Goal: Task Accomplishment & Management: Use online tool/utility

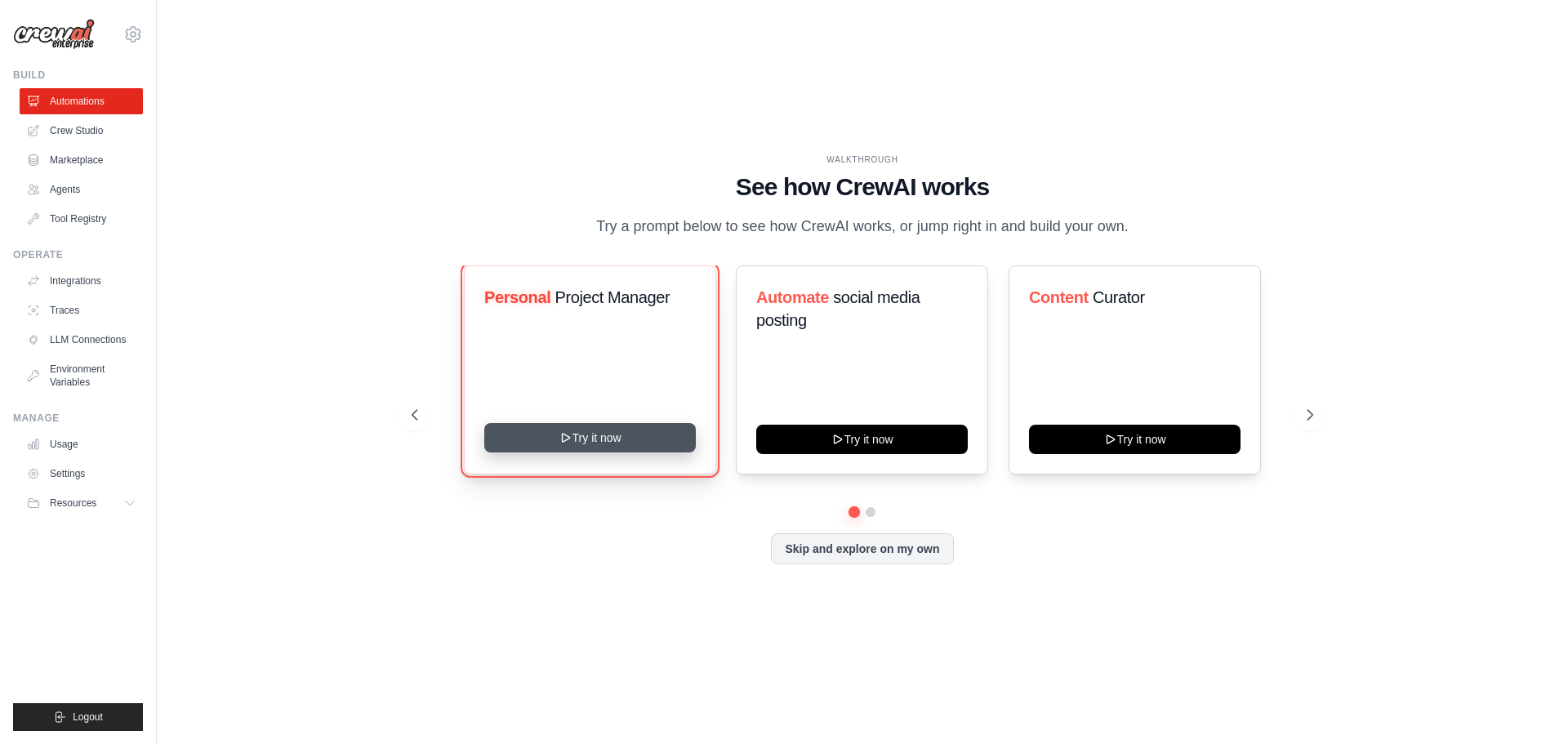
click at [607, 434] on button "Try it now" at bounding box center [590, 438] width 212 height 30
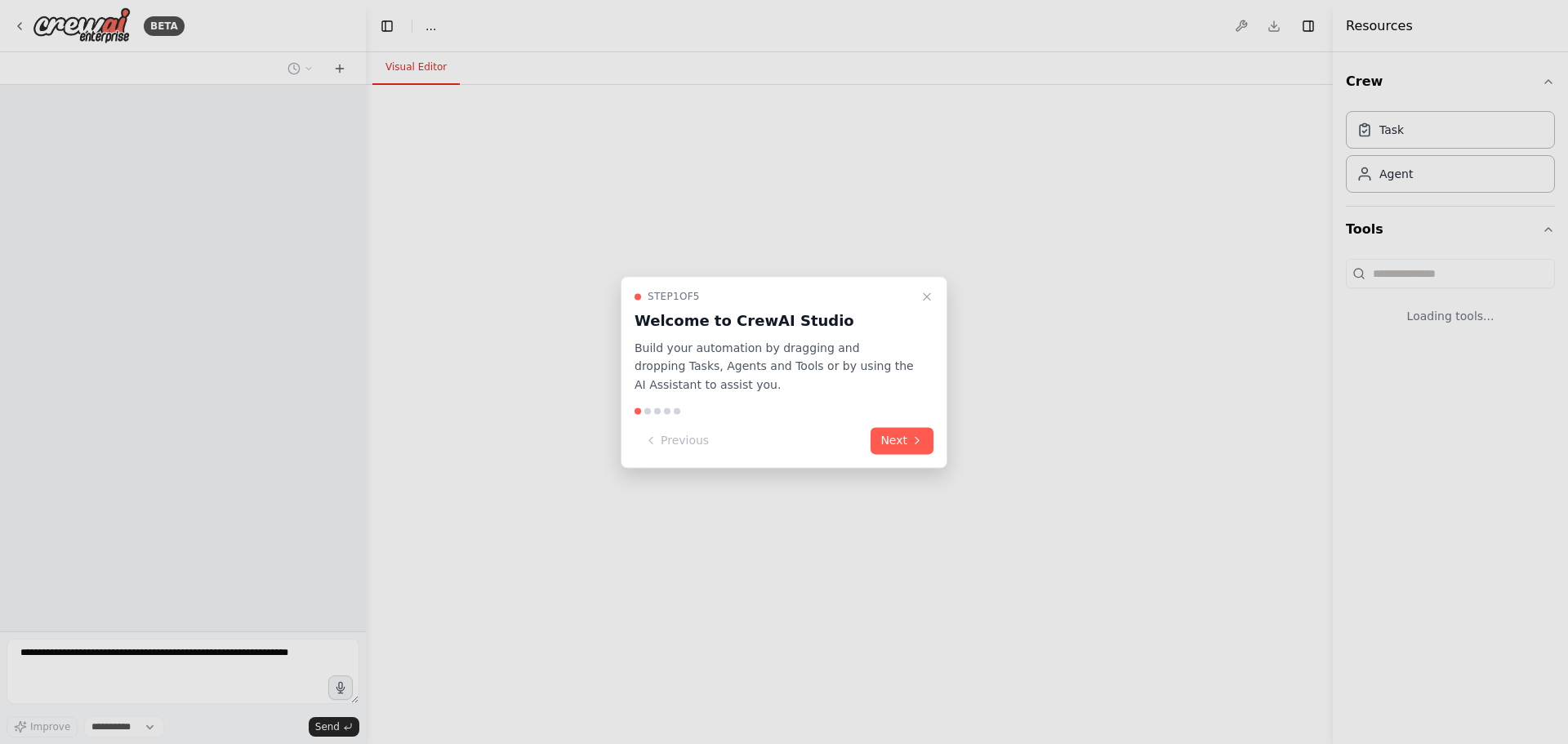
select select "****"
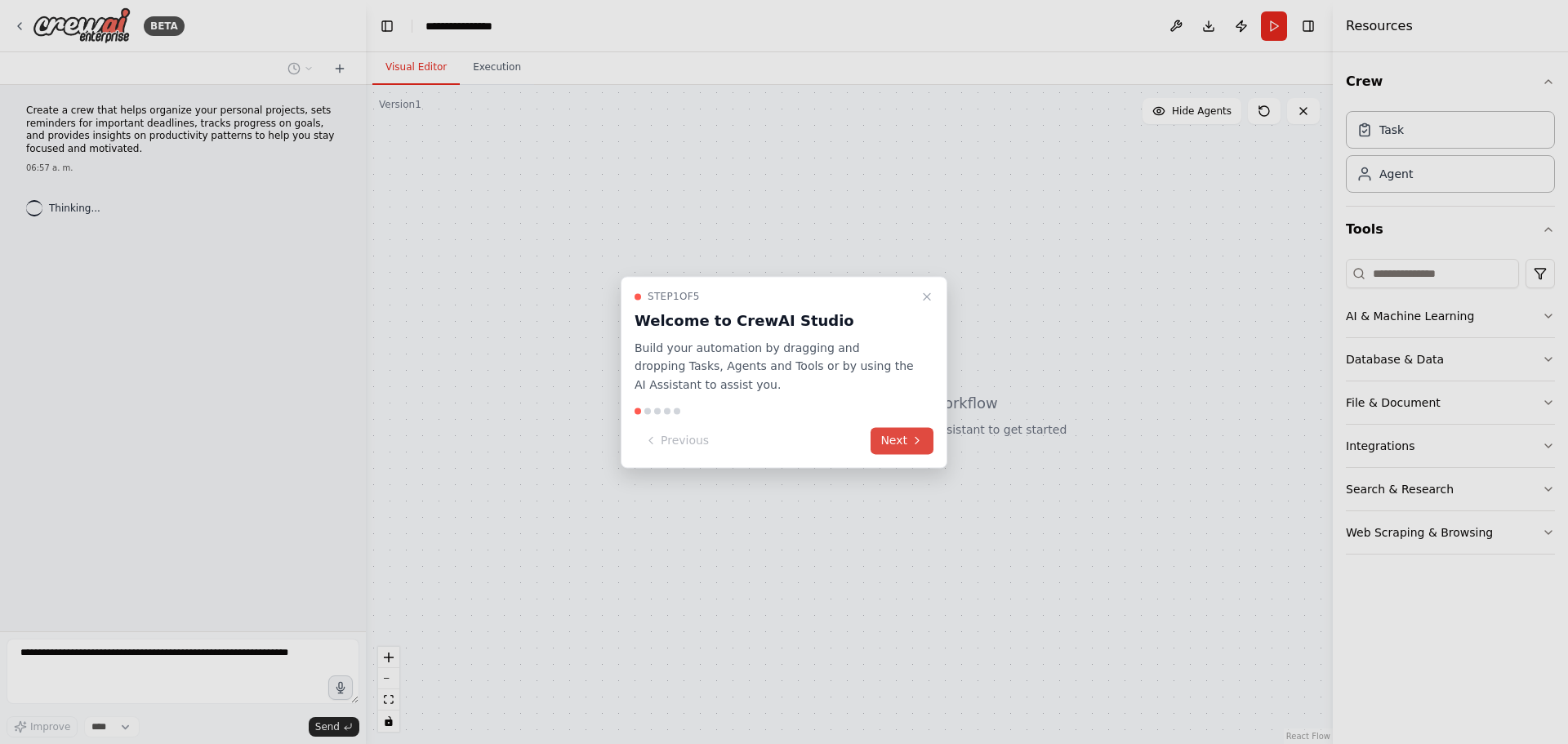
click at [893, 441] on button "Next" at bounding box center [902, 440] width 63 height 27
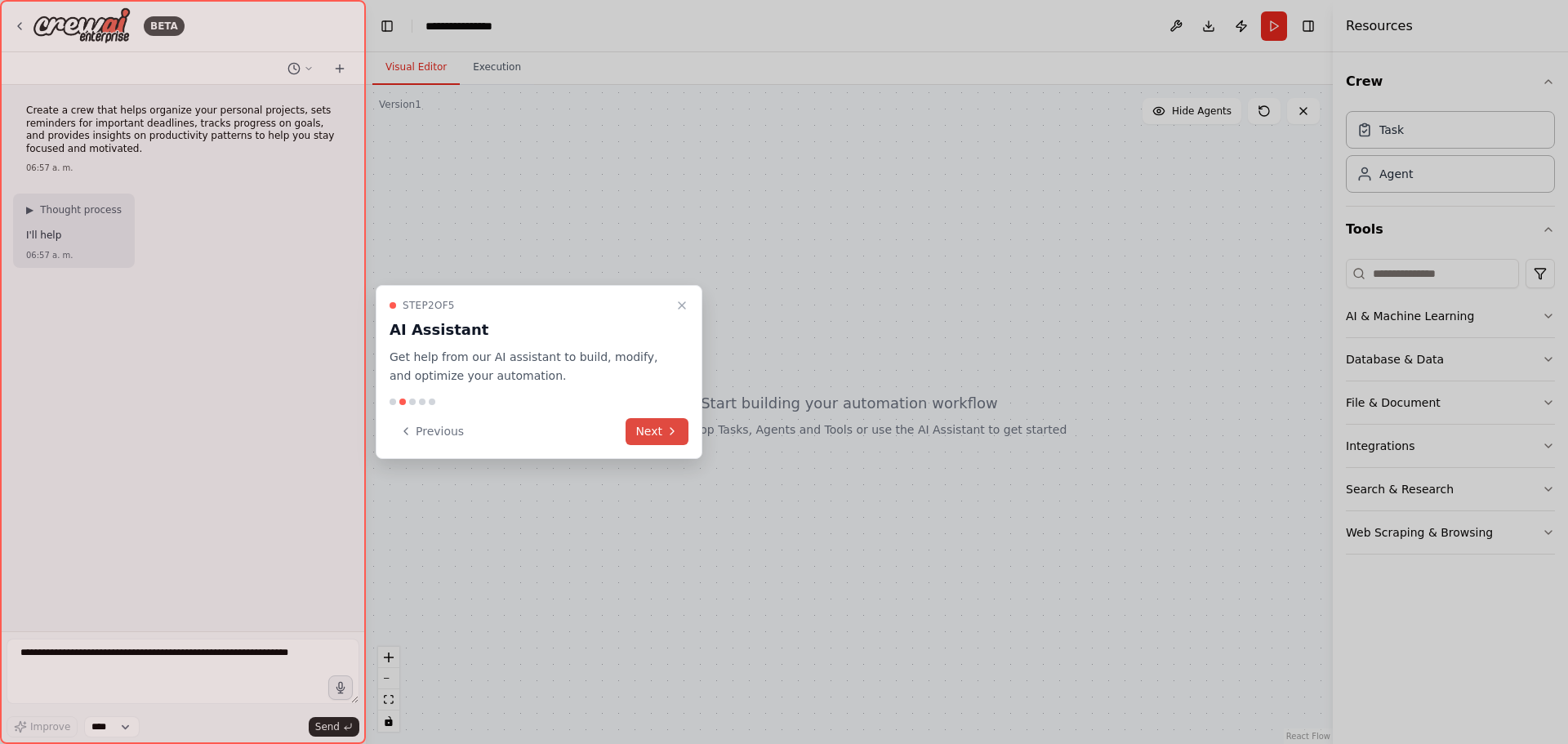
click at [657, 425] on button "Next" at bounding box center [657, 431] width 63 height 27
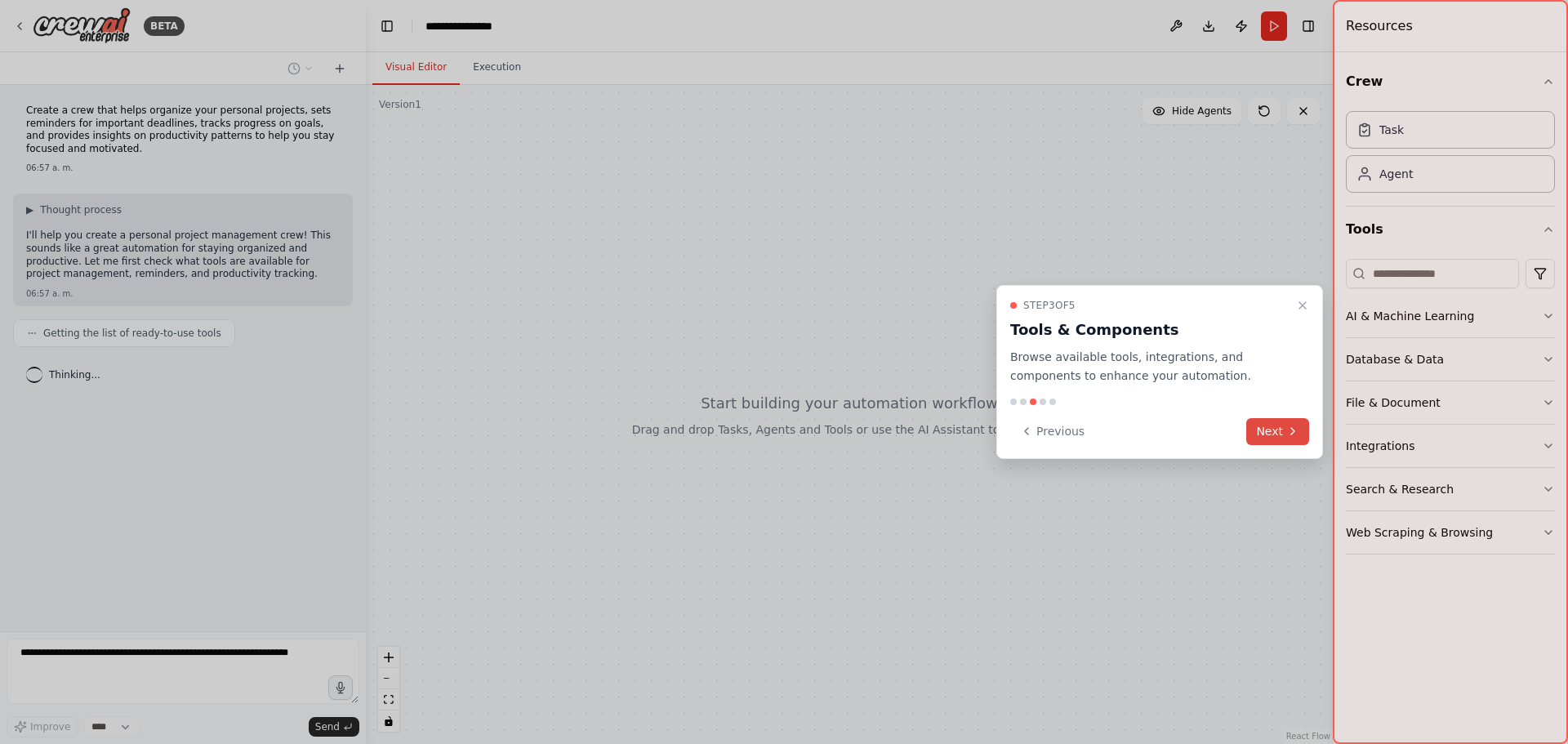
click at [1263, 428] on button "Next" at bounding box center [1278, 431] width 63 height 27
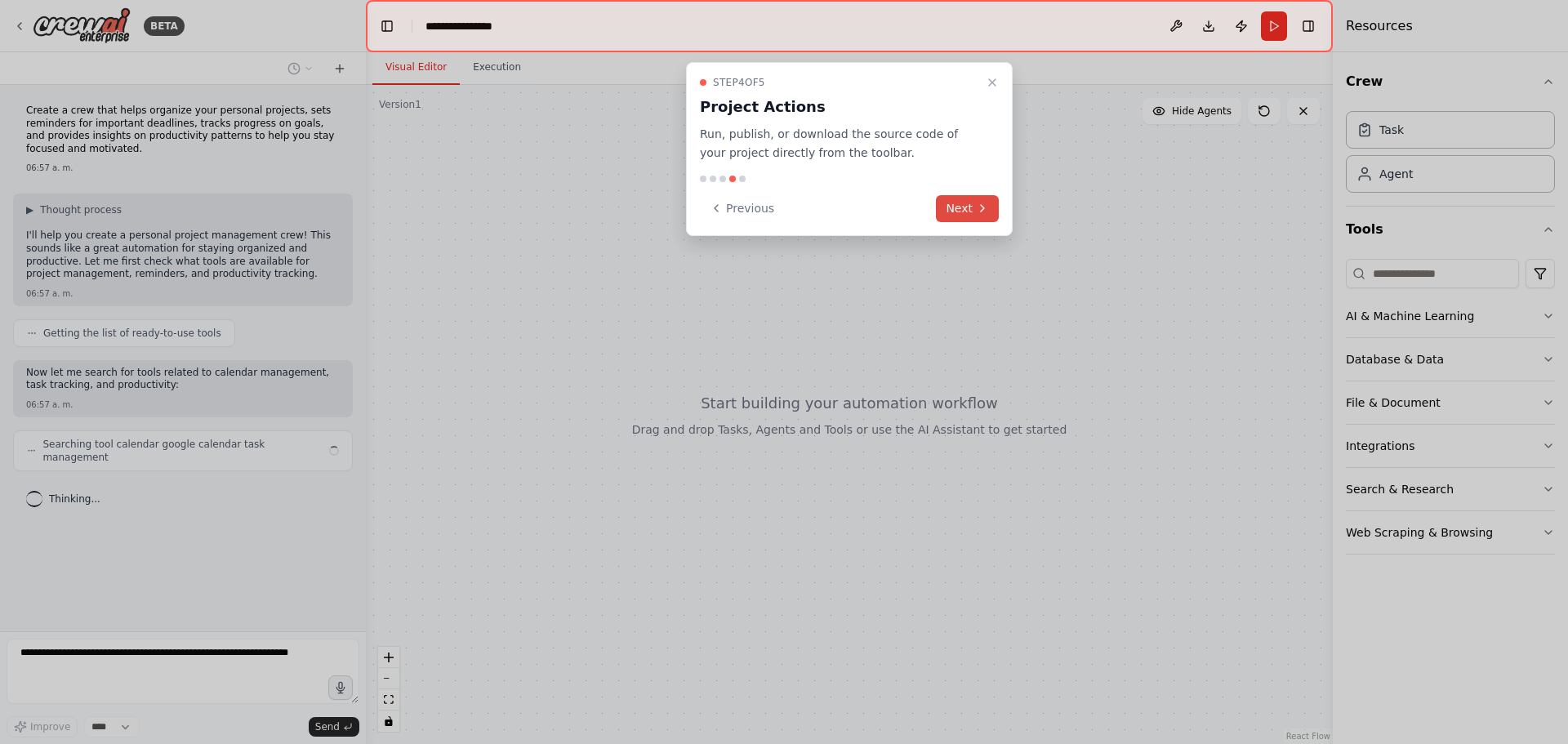
click at [966, 210] on button "Next" at bounding box center [968, 208] width 63 height 27
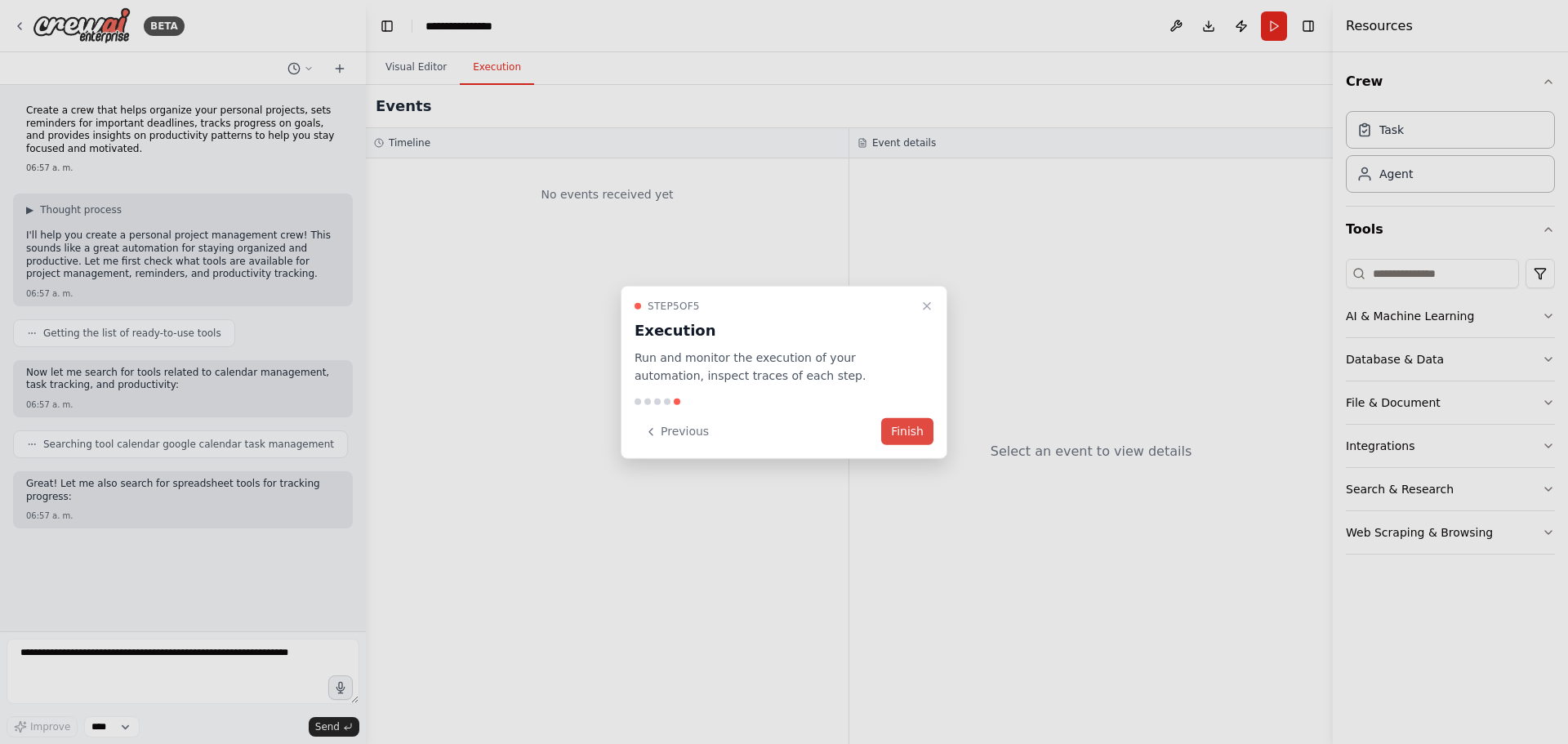
click at [904, 431] on button "Finish" at bounding box center [907, 431] width 52 height 27
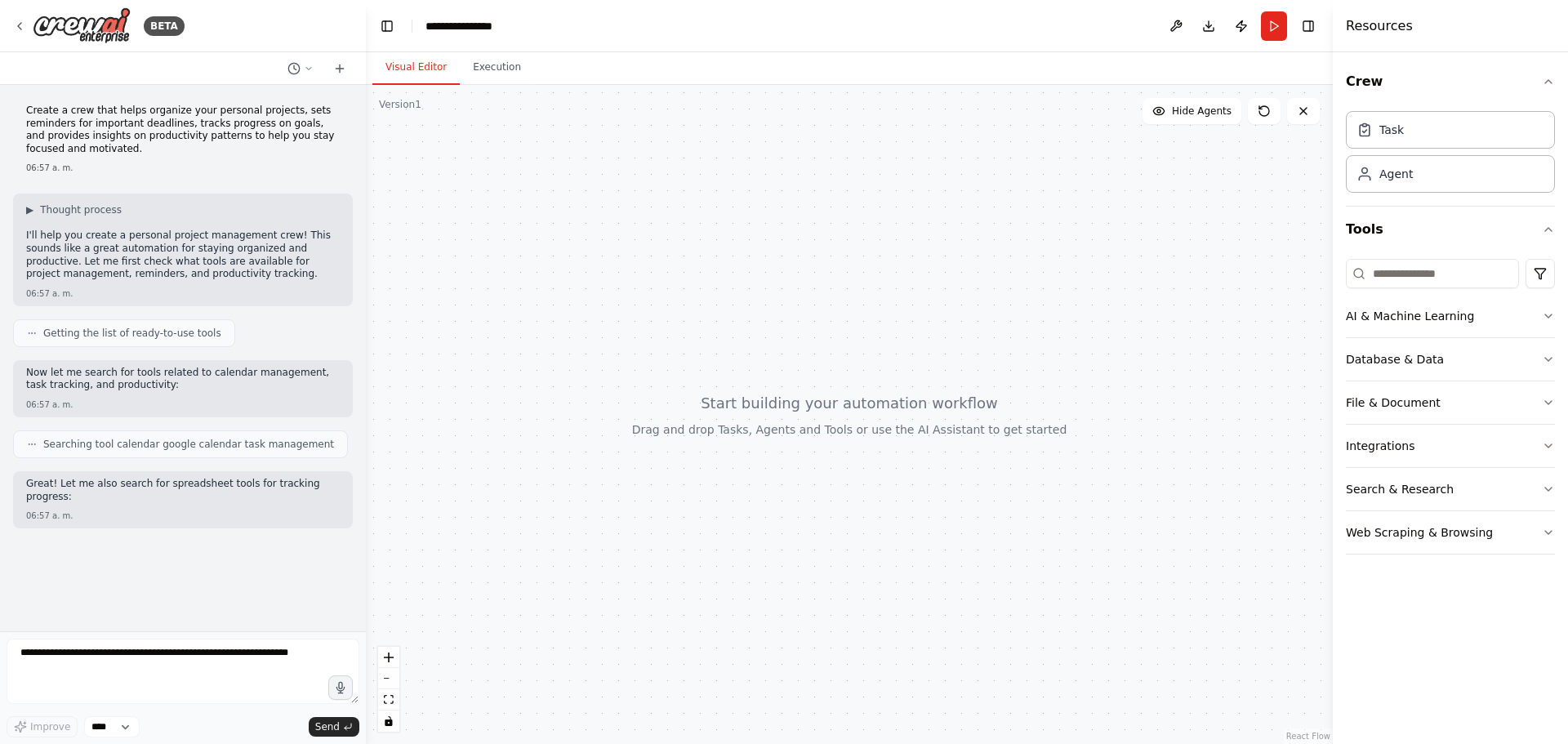
click at [600, 300] on div at bounding box center [849, 415] width 967 height 659
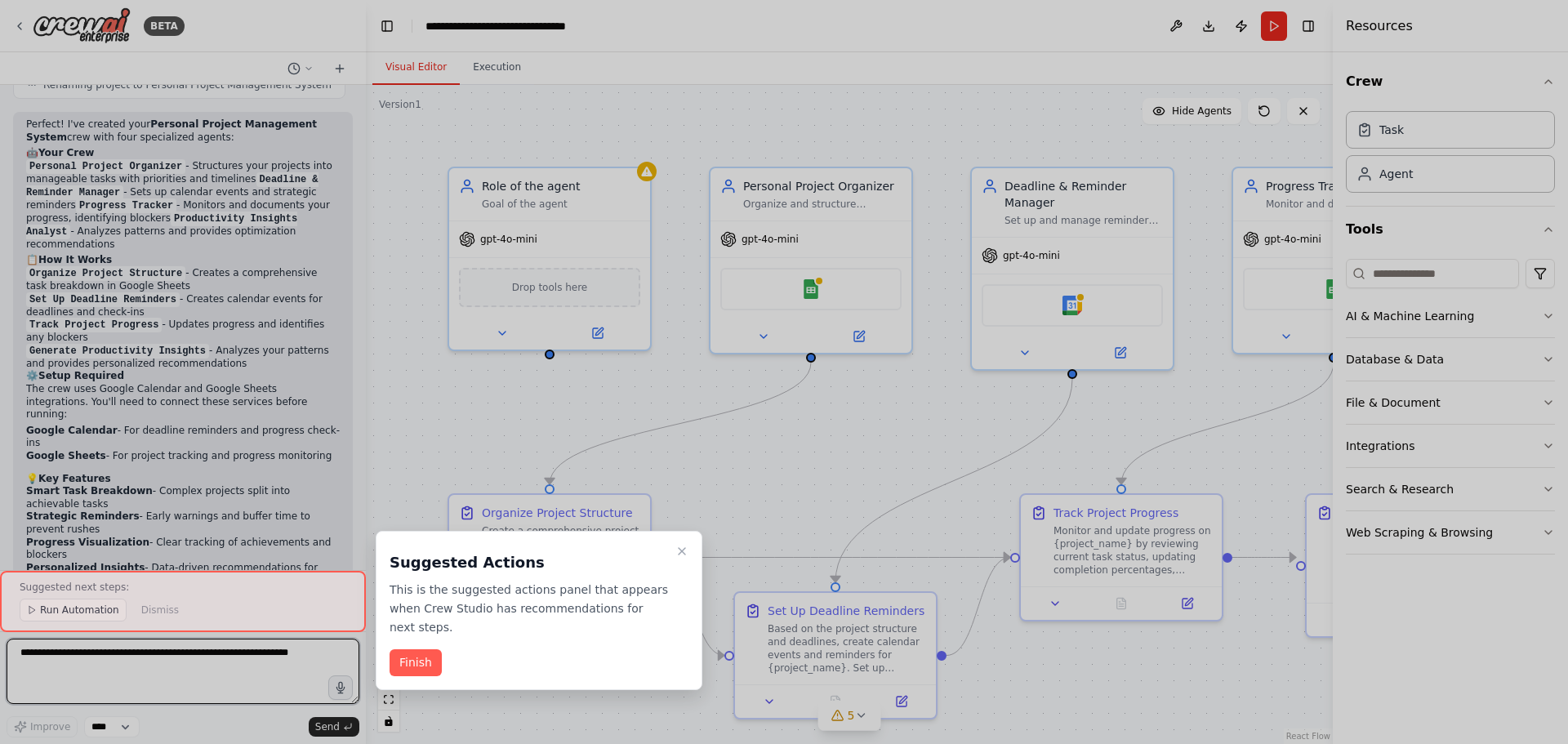
scroll to position [1142, 0]
